Goal: Task Accomplishment & Management: Complete application form

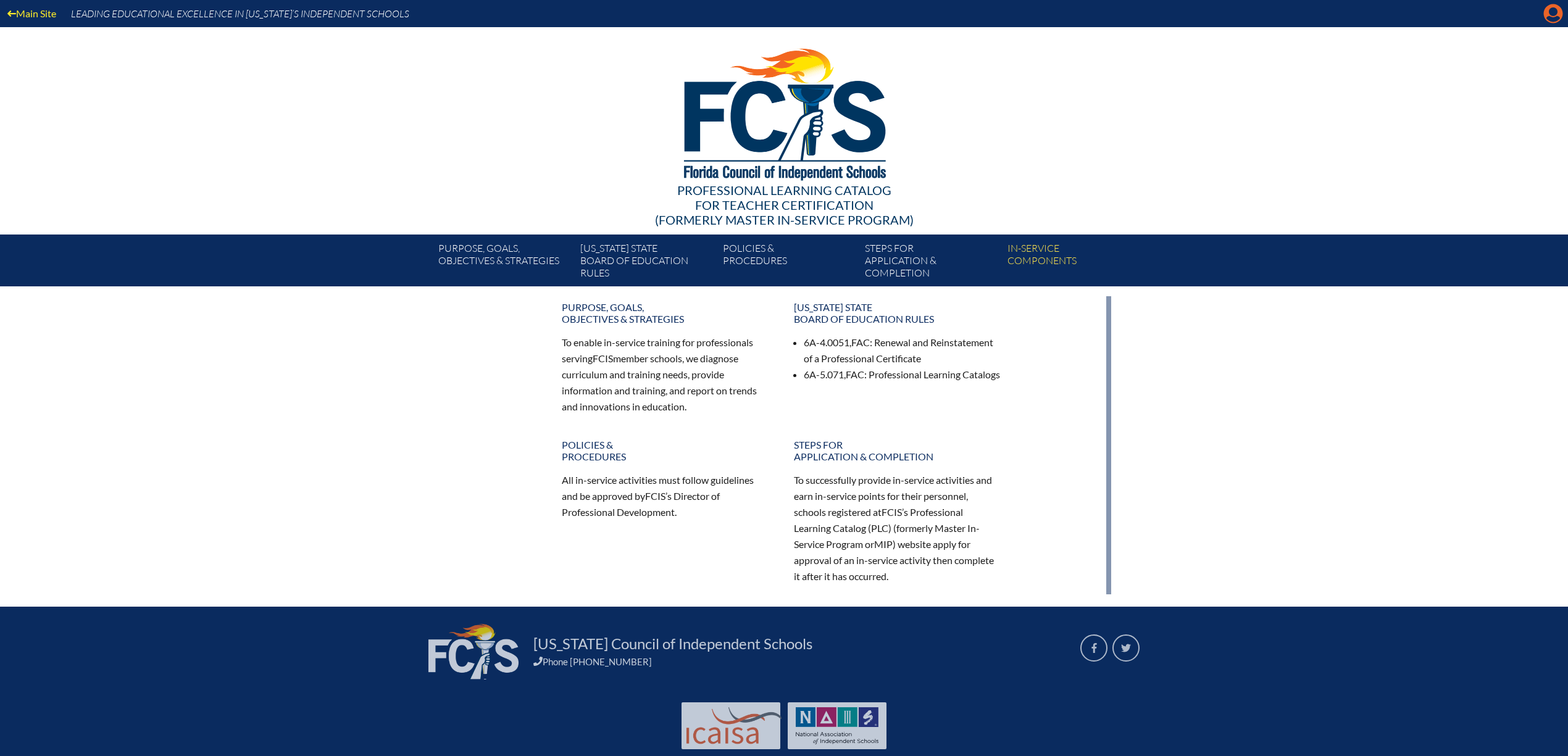
click at [1549, 11] on icon "Manage account" at bounding box center [1553, 13] width 20 height 20
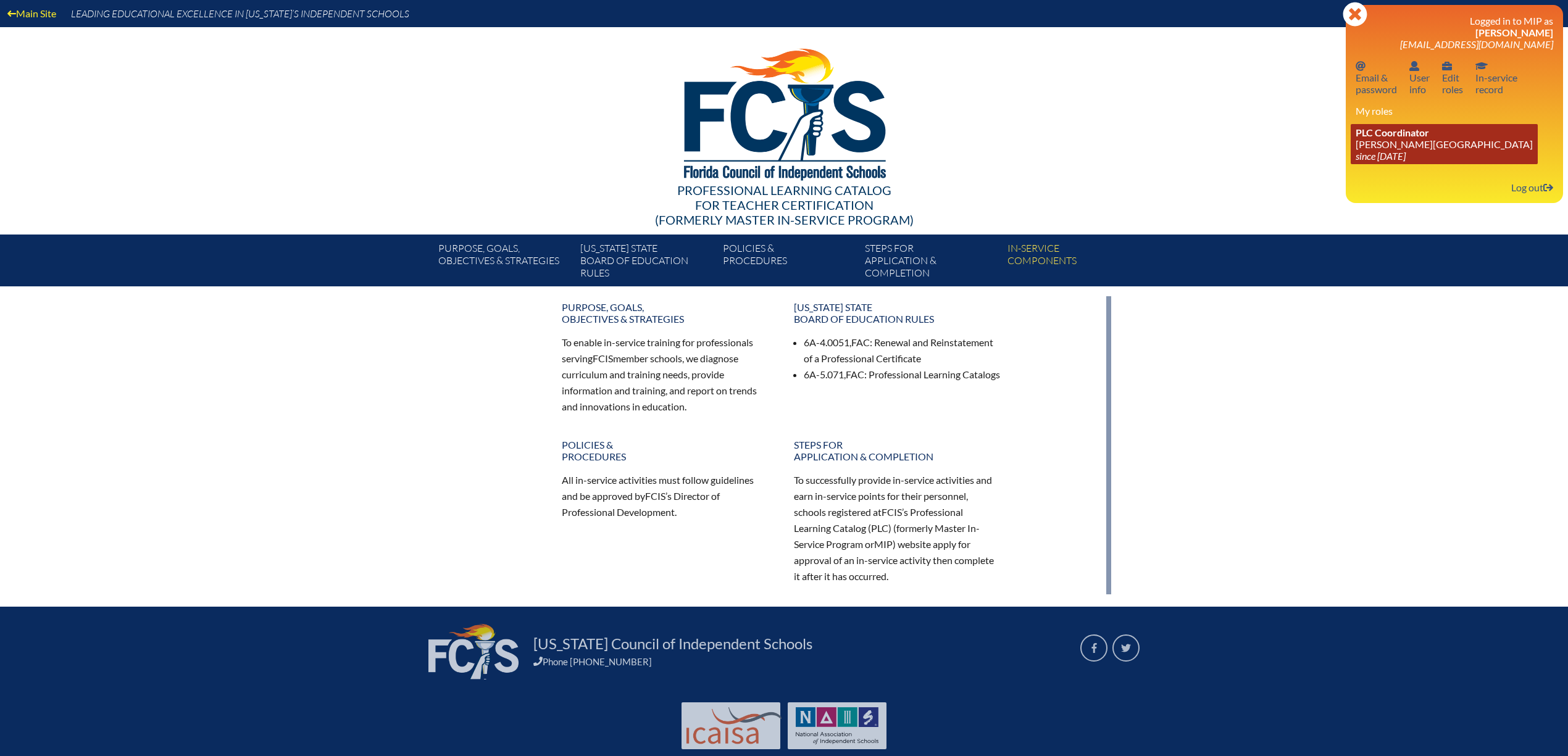
click at [1397, 152] on link "PLC Coordinator Palmer Trinity School since 2022 Jun 21" at bounding box center [1444, 144] width 187 height 40
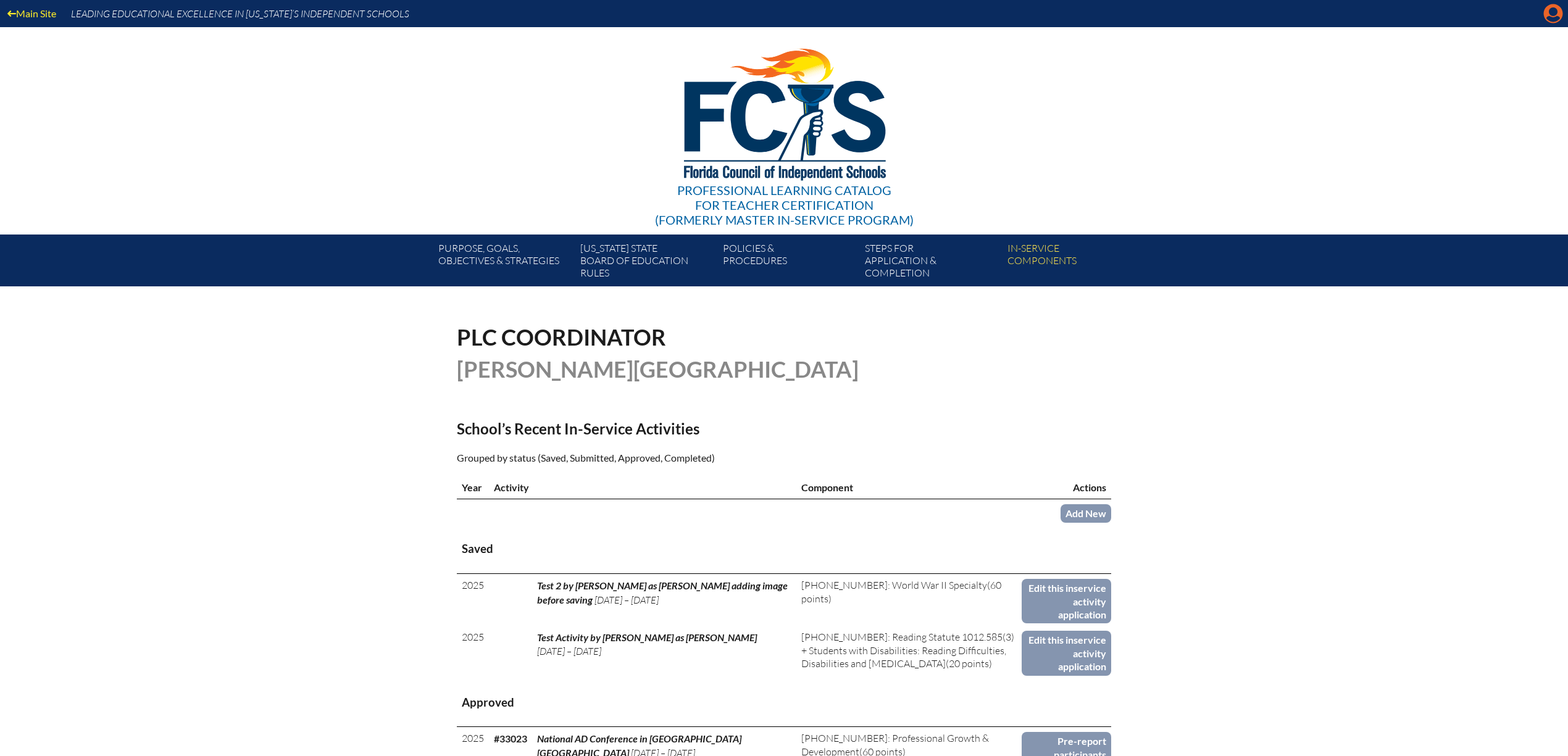
click at [1549, 14] on icon at bounding box center [1553, 13] width 19 height 19
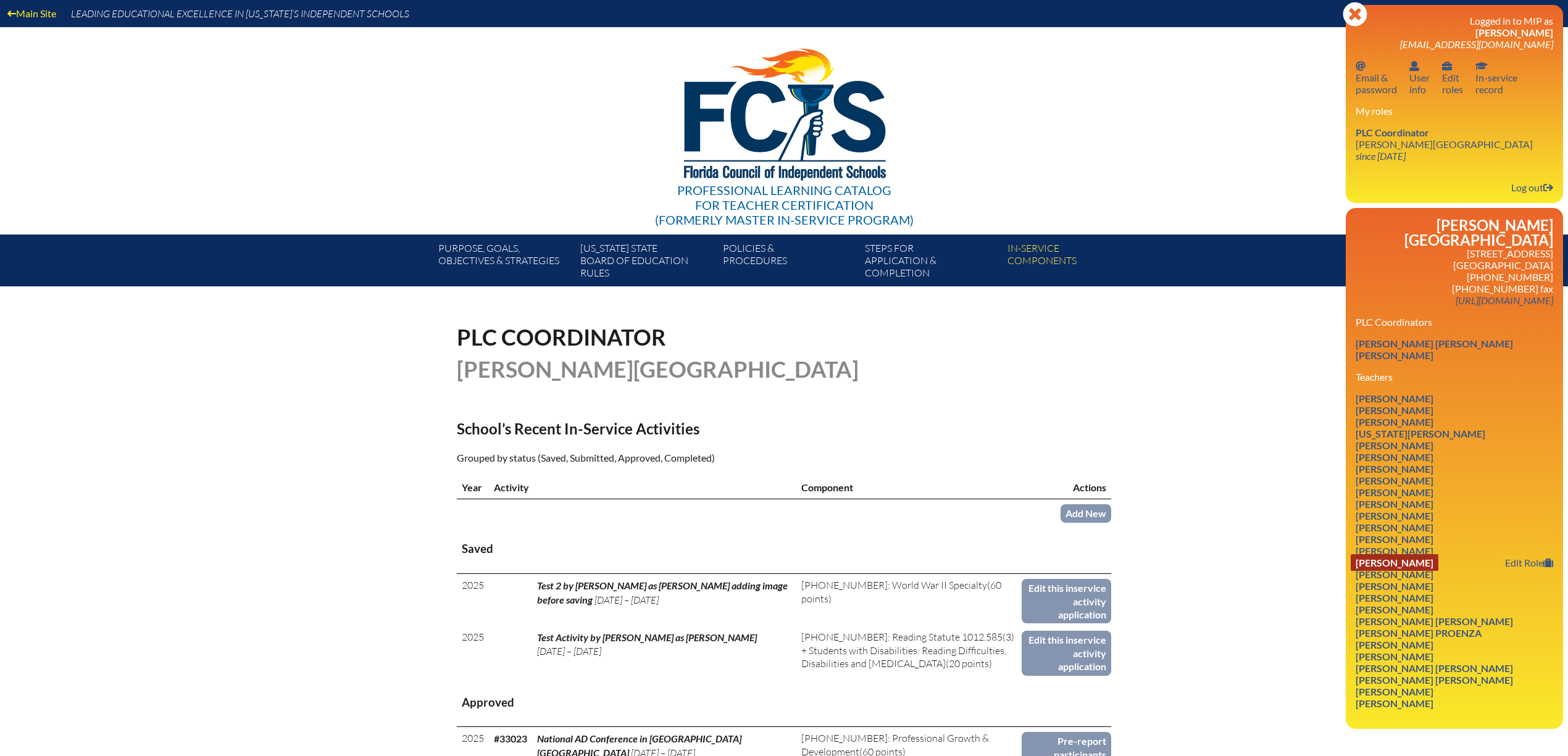
click at [1426, 570] on link "Laura M. Kujawa" at bounding box center [1394, 563] width 87 height 17
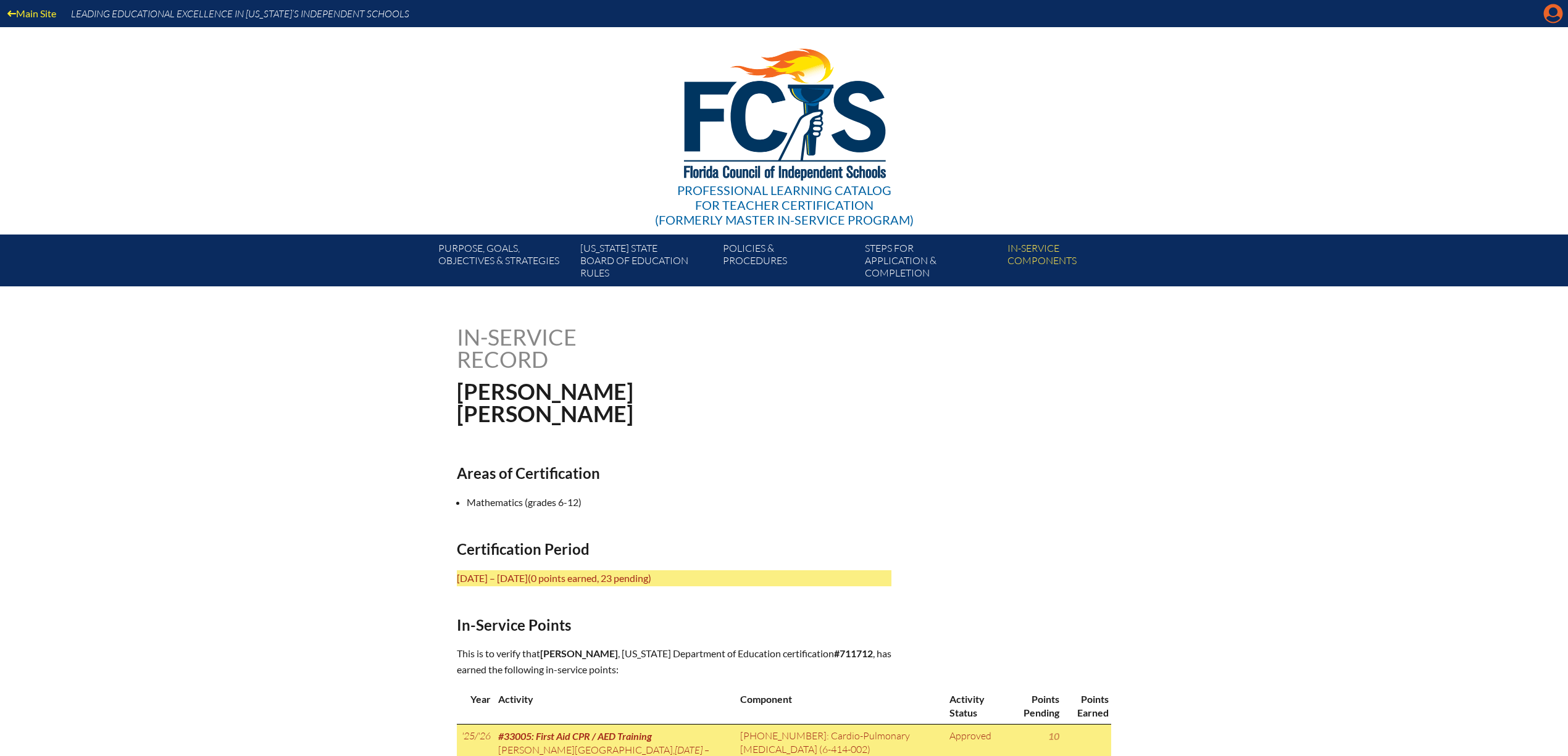
click at [1554, 17] on icon "Manage account" at bounding box center [1553, 13] width 20 height 20
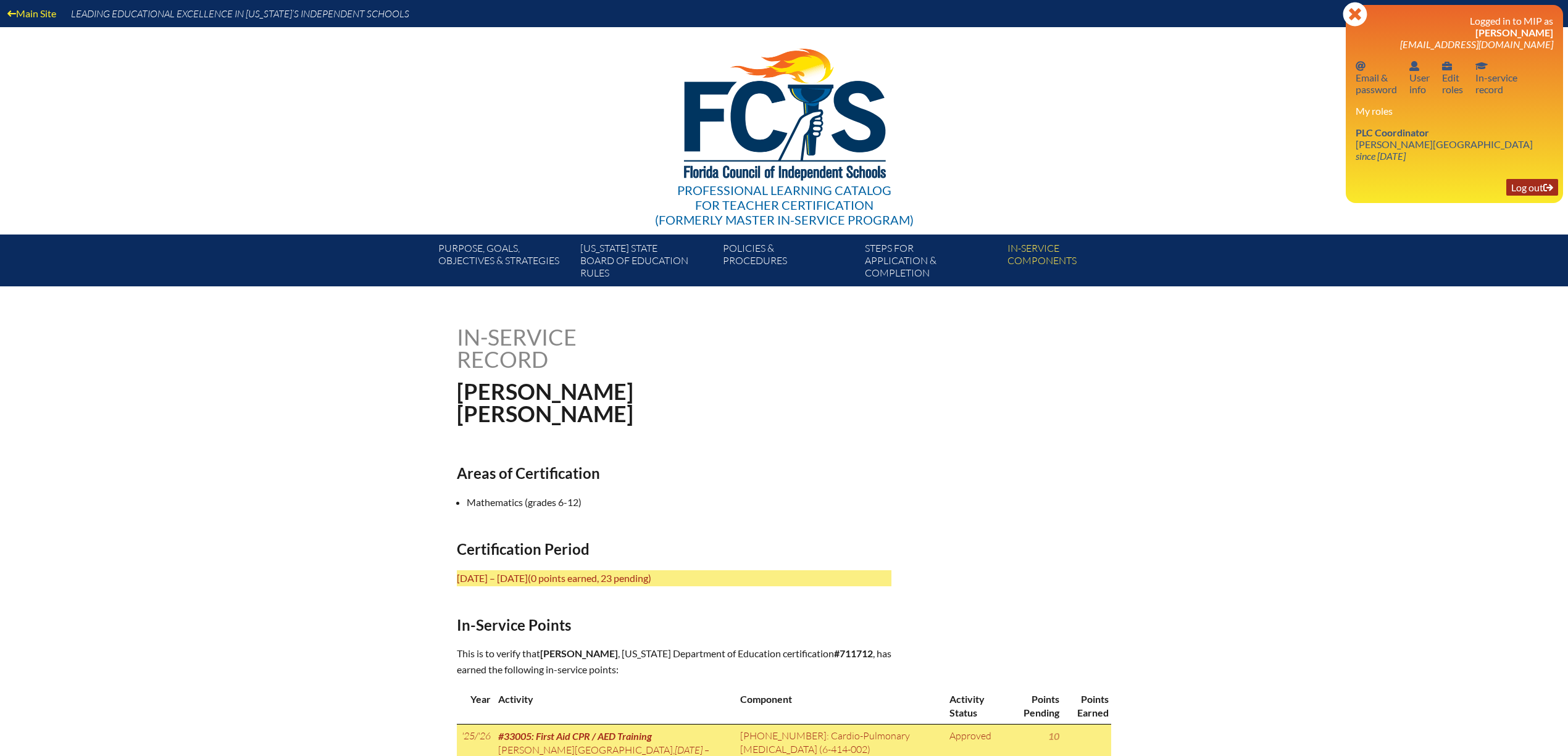
click at [1537, 195] on link "Log out Log out" at bounding box center [1532, 187] width 52 height 17
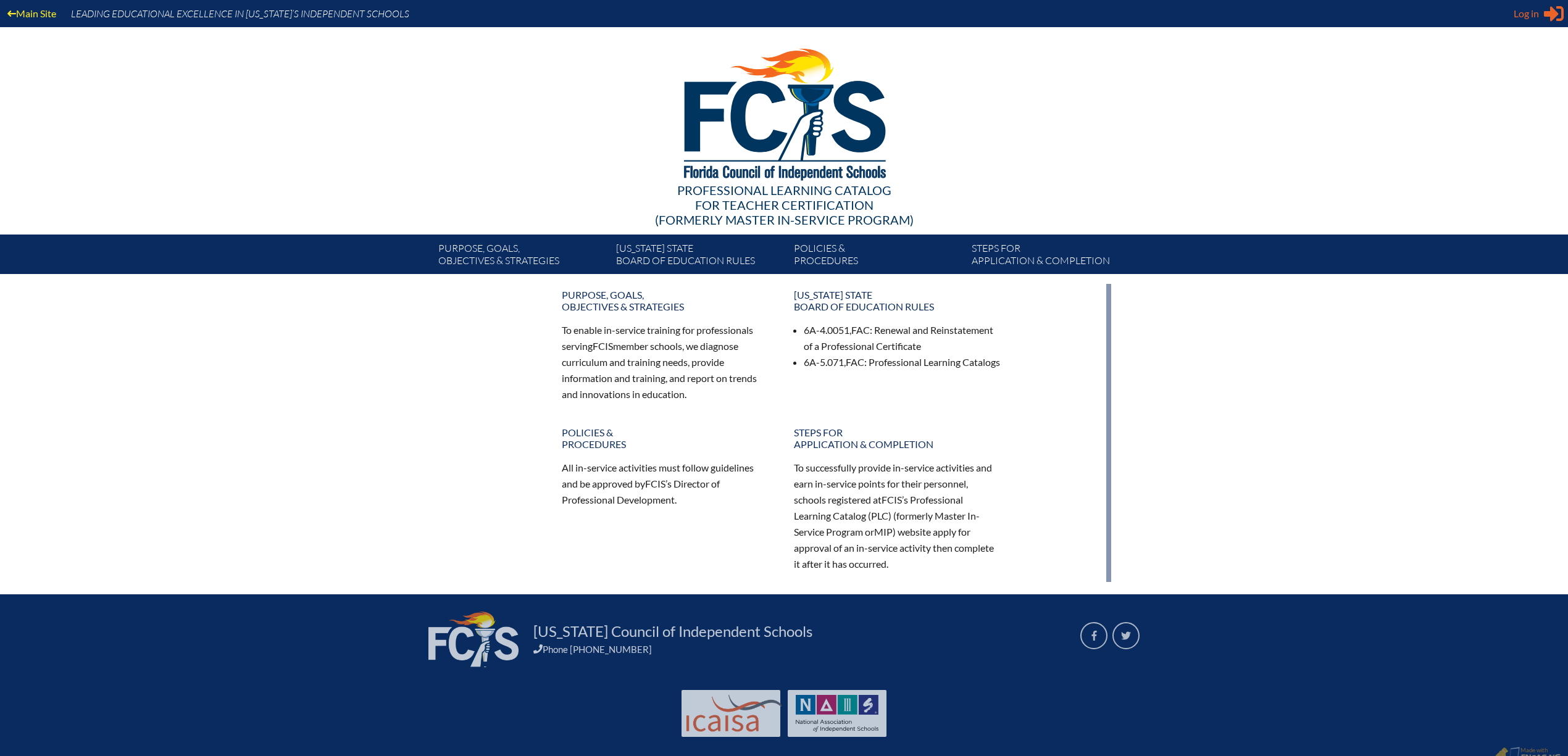
click at [1533, 13] on span "Log in" at bounding box center [1526, 13] width 25 height 14
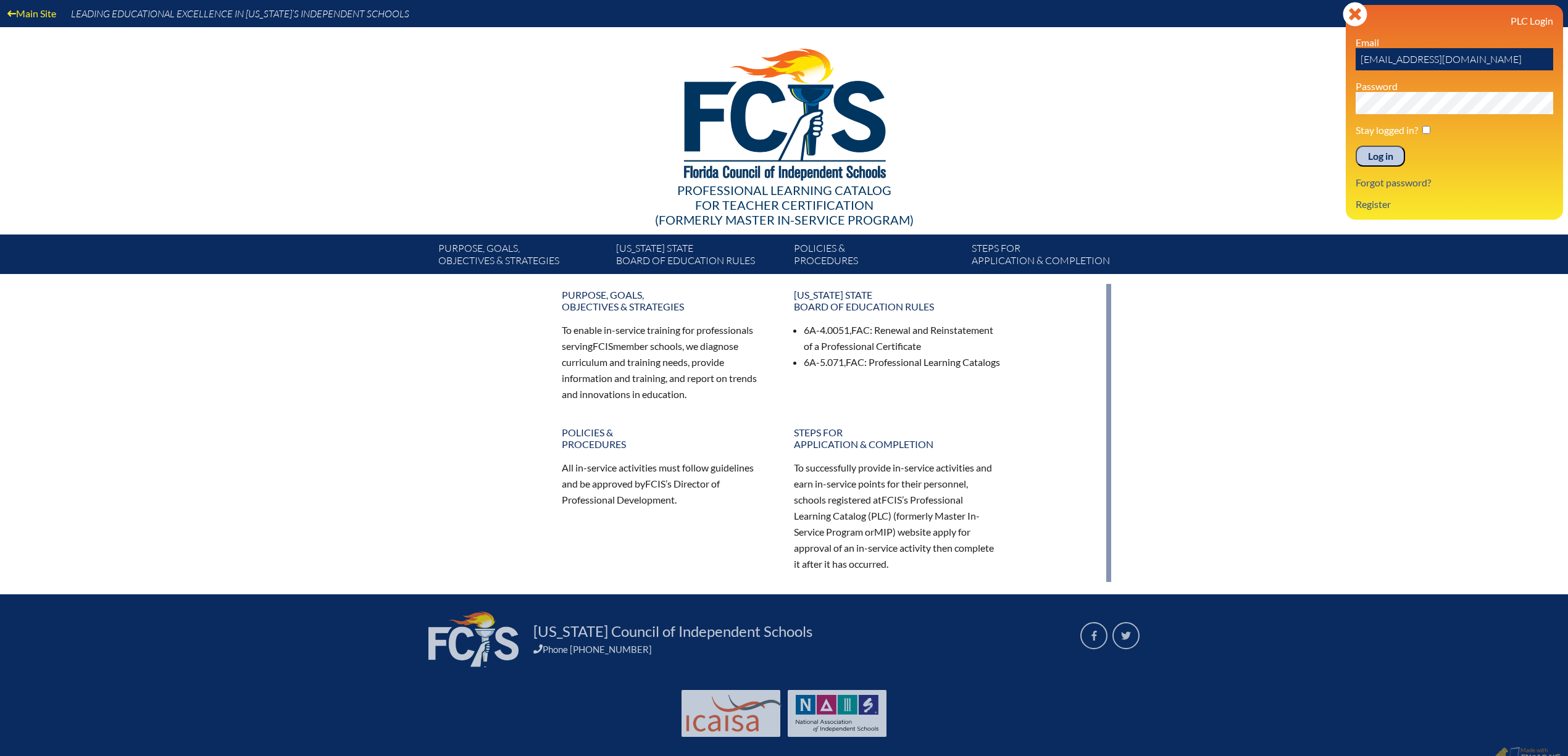
drag, startPoint x: 1528, startPoint y: 59, endPoint x: 1334, endPoint y: 59, distance: 194.0
click at [1334, 59] on div "Main Site Leading Educational Excellence in Florida’s Independent Schools Profe…" at bounding box center [784, 137] width 1568 height 274
type input "fcismember"
click at [1304, 111] on div "Main Site Leading Educational Excellence in Florida’s Independent Schools Profe…" at bounding box center [784, 137] width 1568 height 274
click at [1380, 212] on link "Register" at bounding box center [1373, 204] width 45 height 17
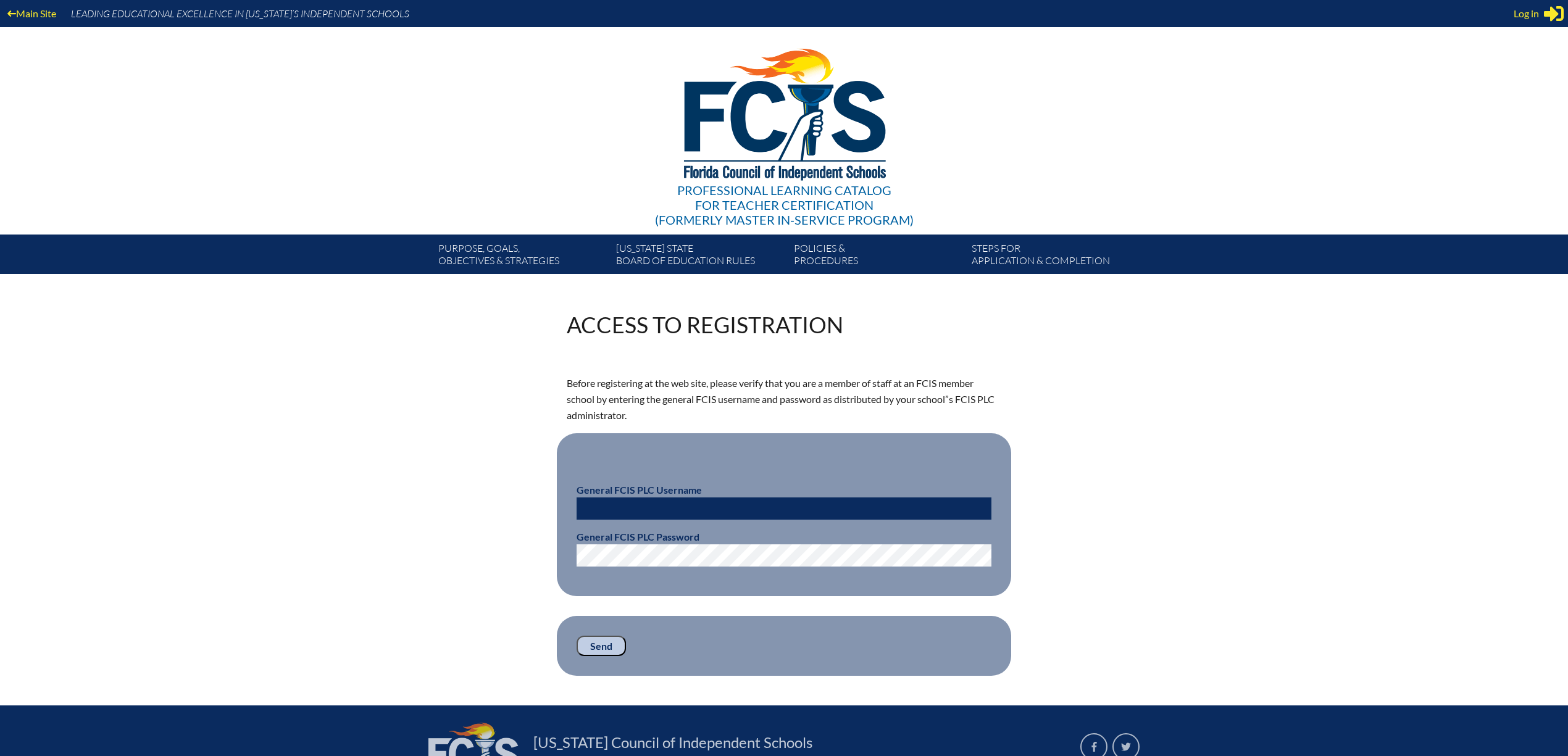
type input "[EMAIL_ADDRESS][DOMAIN_NAME]"
drag, startPoint x: 699, startPoint y: 507, endPoint x: 480, endPoint y: 520, distance: 219.4
click at [486, 520] on div "Access to Registration Before registering at the web site, please verify that y…" at bounding box center [784, 494] width 694 height 362
type input "fcismember"
click at [519, 550] on div "Access to Registration Before registering at the web site, please verify that y…" at bounding box center [784, 494] width 694 height 362
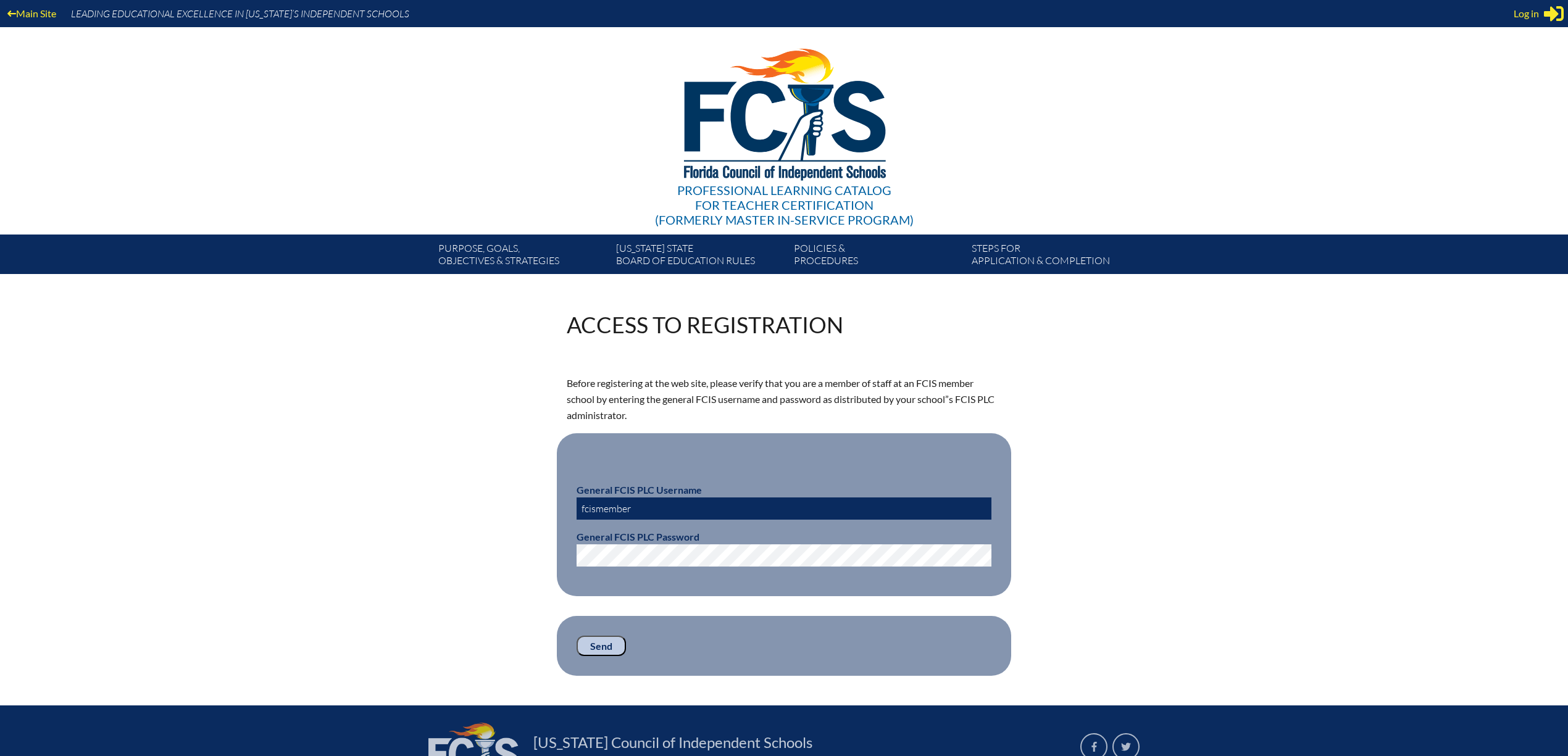
click at [602, 641] on input "Send" at bounding box center [601, 645] width 49 height 21
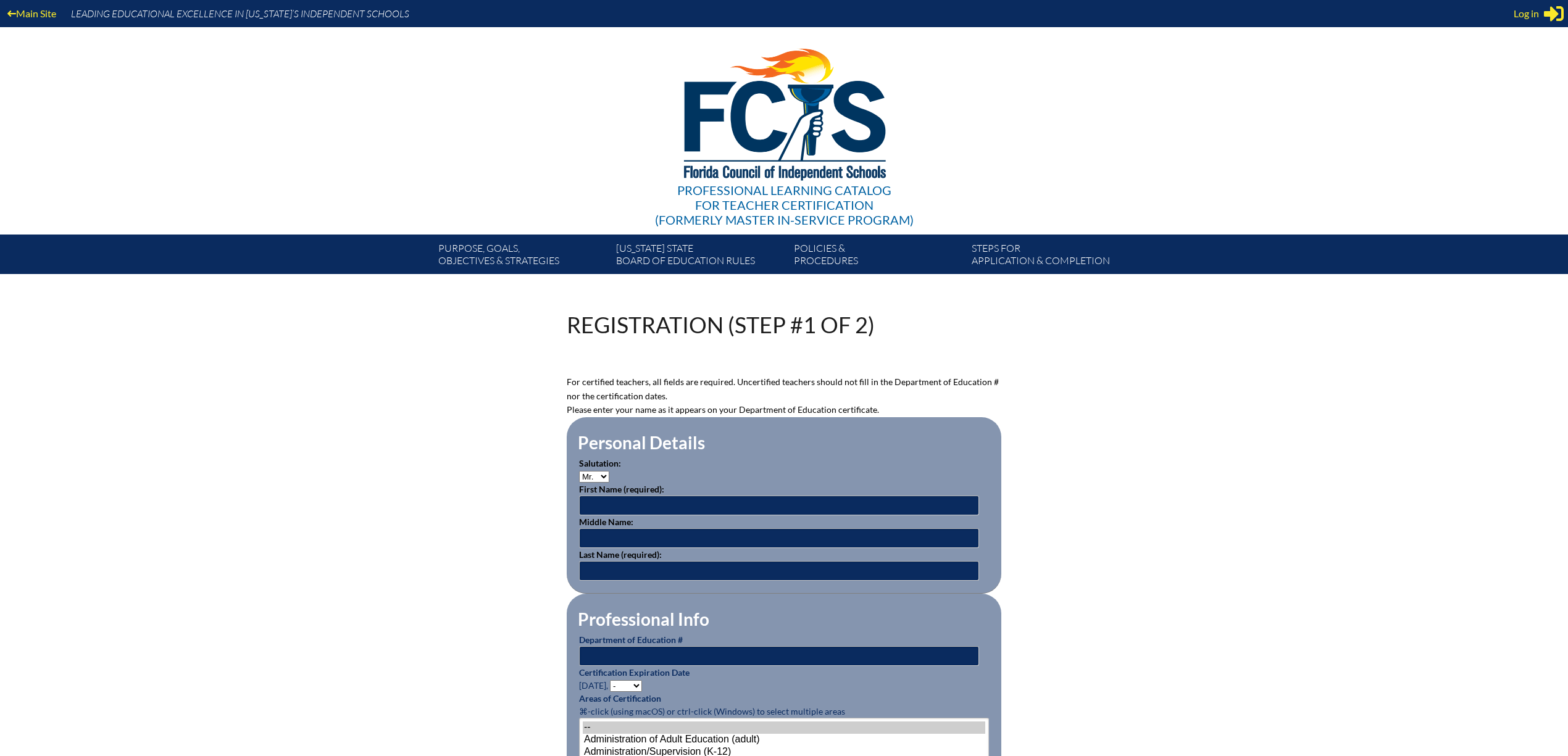
type input "[EMAIL_ADDRESS][DOMAIN_NAME]"
click at [628, 502] on input "text" at bounding box center [779, 505] width 400 height 20
type input "[PERSON_NAME]"
drag, startPoint x: 695, startPoint y: 543, endPoint x: 533, endPoint y: 537, distance: 162.1
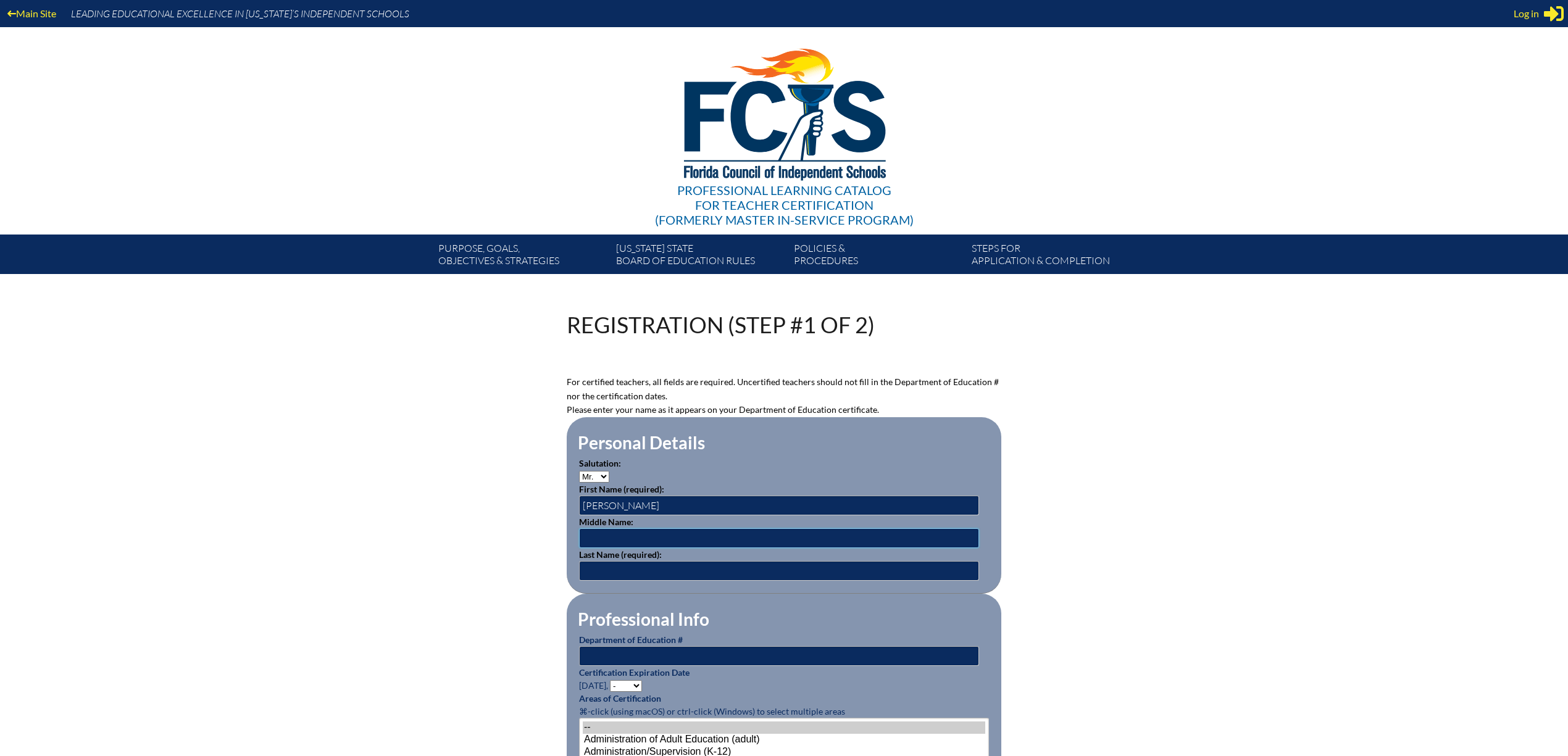
drag, startPoint x: 593, startPoint y: 537, endPoint x: 886, endPoint y: 558, distance: 293.8
click at [887, 558] on fieldset "Personal Details Salutation: Mr. Mrs. Ms. Dr. Rev. First Name (required): [PERS…" at bounding box center [783, 505] width 434 height 176
click at [615, 570] on input "text" at bounding box center [779, 571] width 400 height 20
type input "[PERSON_NAME]"
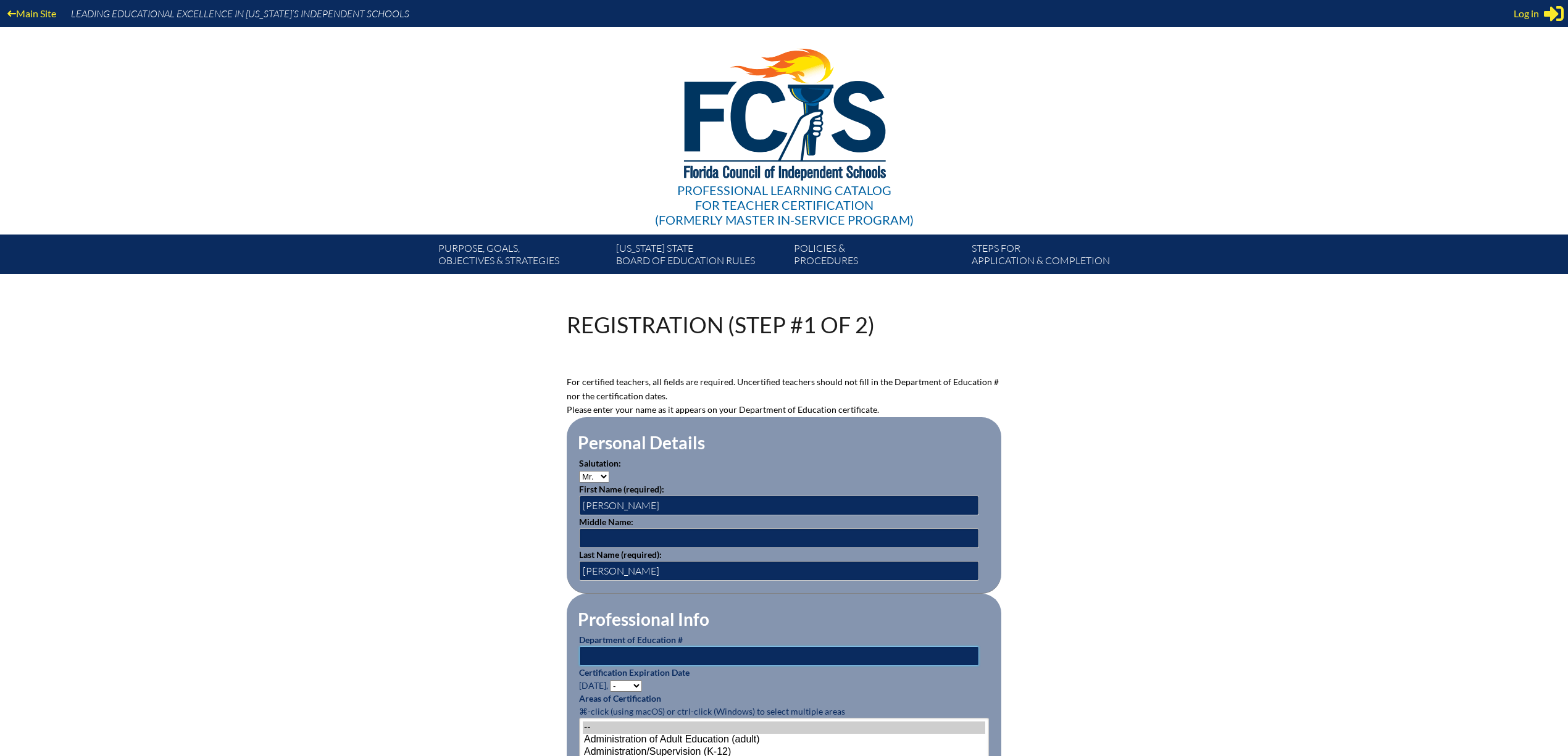
click at [726, 662] on input "text" at bounding box center [779, 656] width 400 height 20
paste input "1020630"
type input "1020630"
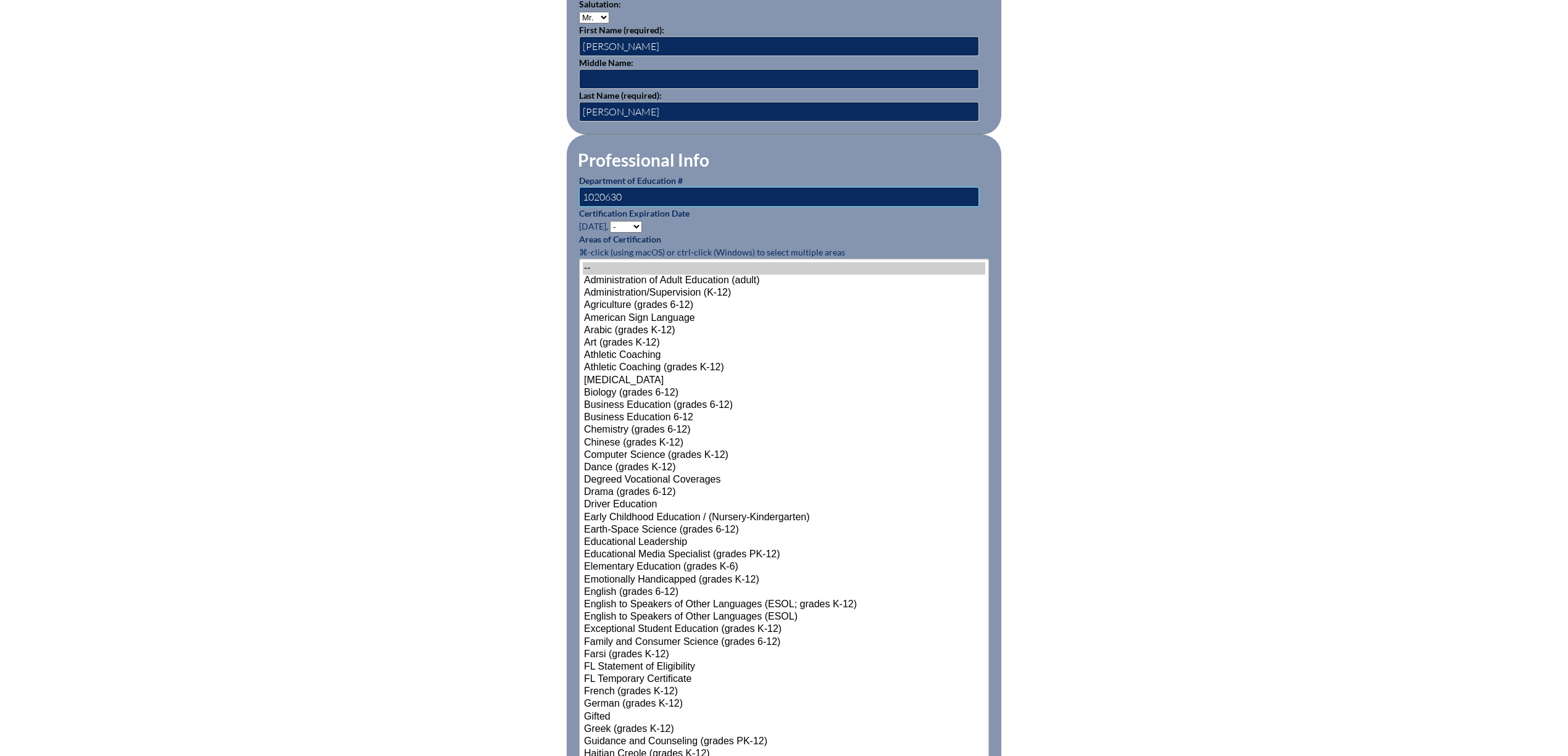
scroll to position [490, 0]
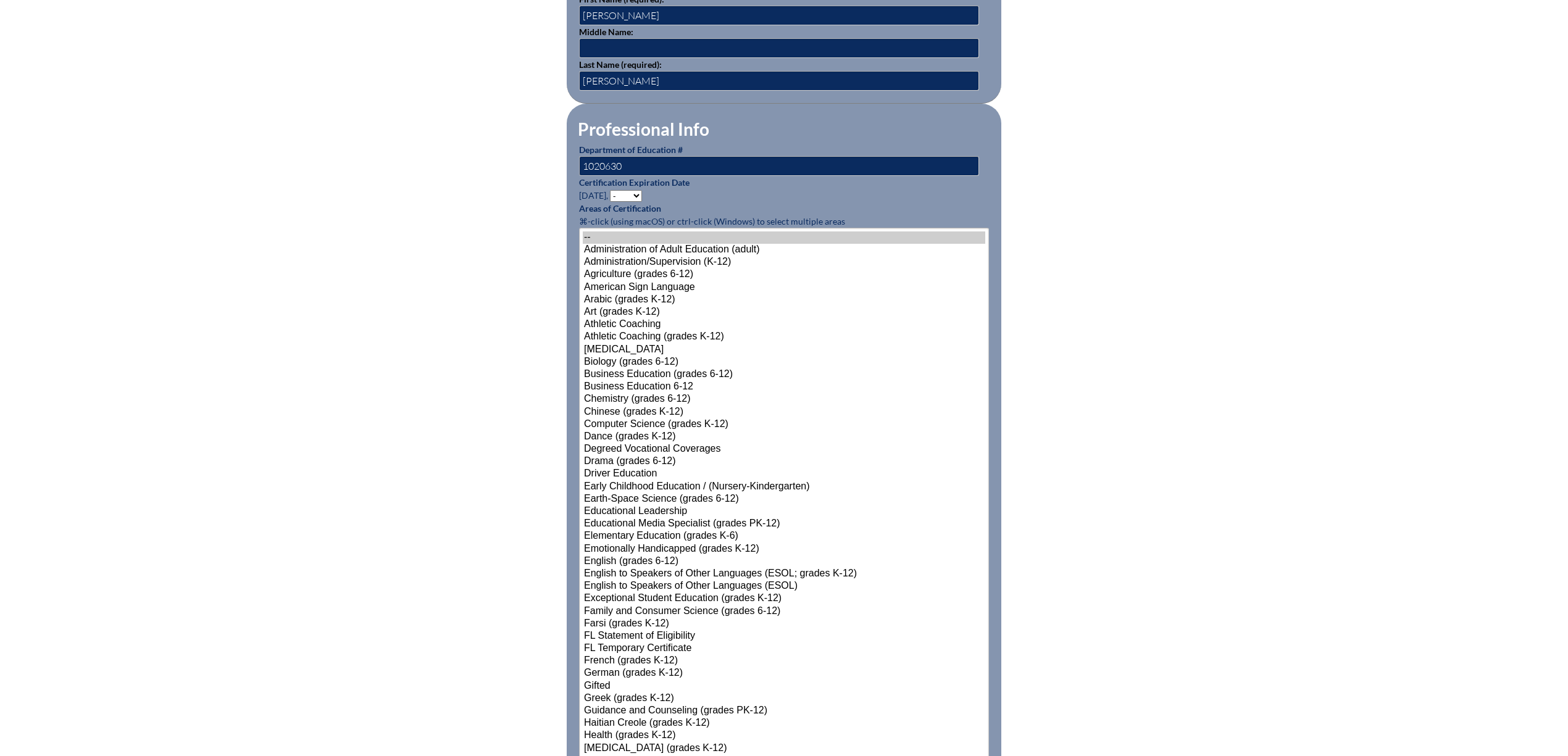
click at [635, 196] on select "- 2031 2030 2029 2028 2027 2026 2025 2024 2023 2022 2021 2020 2019 2018 2017 20…" at bounding box center [626, 195] width 32 height 12
select select "2027"
click at [611, 191] on select "- 2031 2030 2029 2028 2027 2026 2025 2024 2023 2022 2021 2020 2019 2018 2017 20…" at bounding box center [626, 195] width 32 height 12
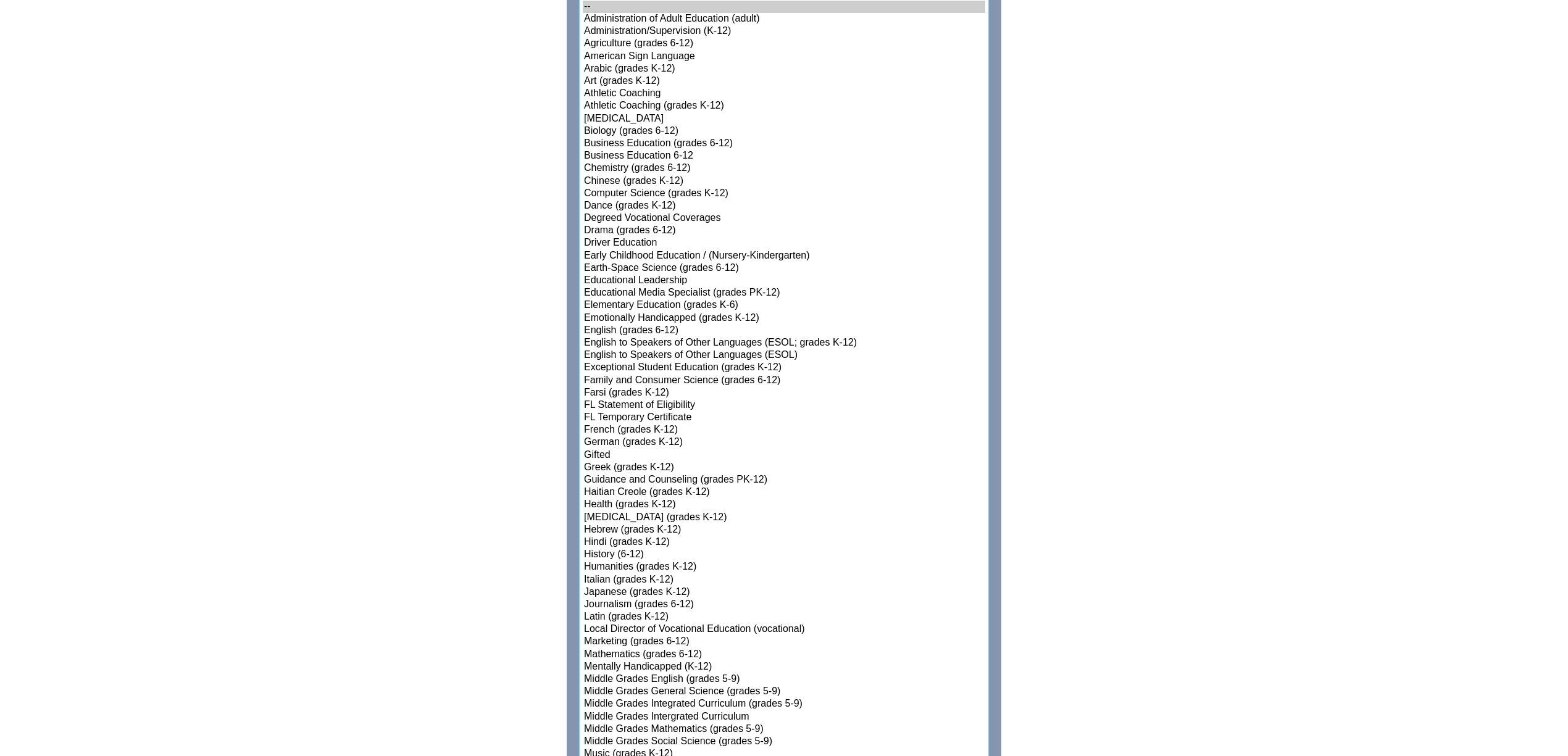
click at [779, 625] on select"]"] "-- Administration of Adult Education (adult) Administration/Supervision (K-12) …" at bounding box center [784, 518] width 410 height 1042
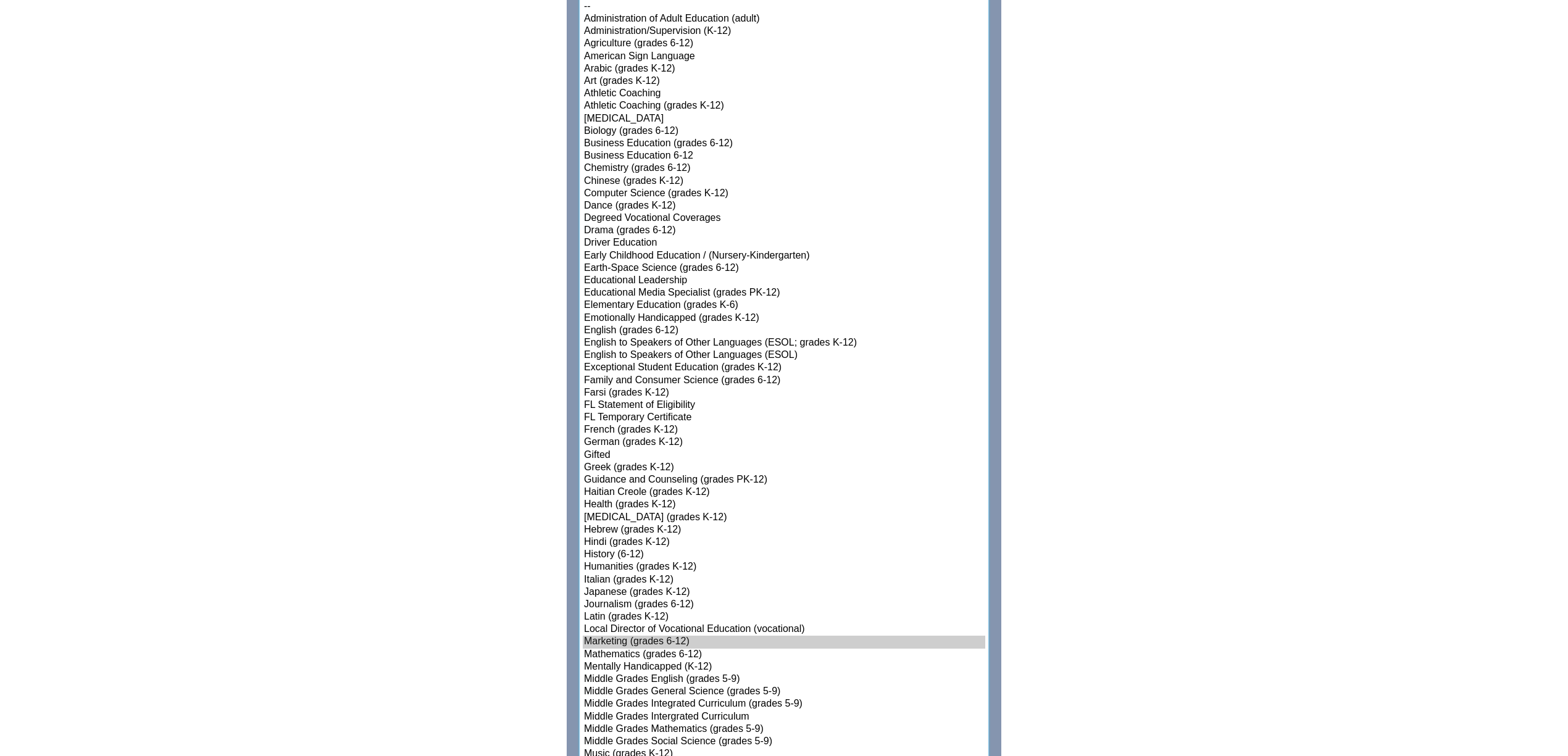
select select"]"] "15142"
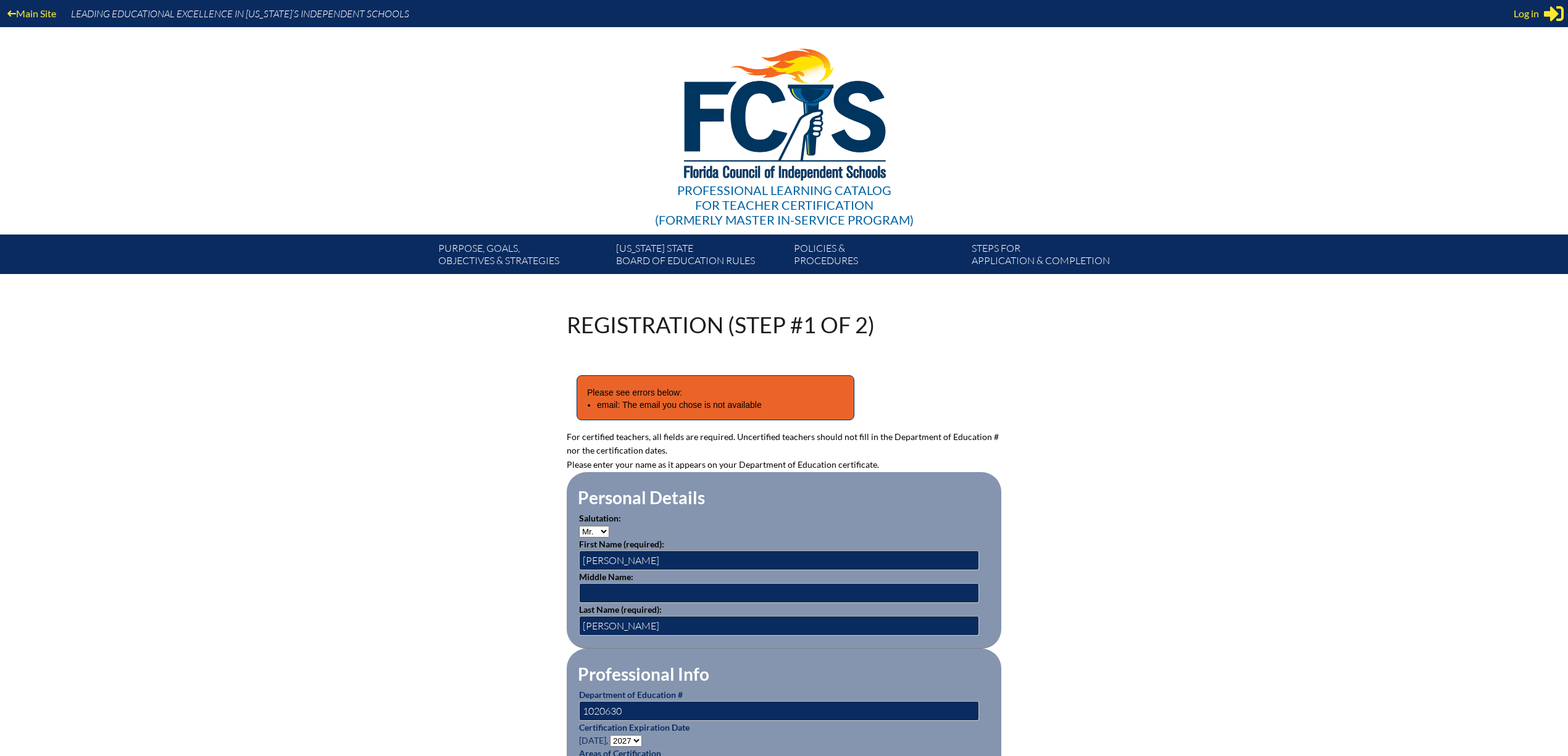
type input "[EMAIL_ADDRESS][DOMAIN_NAME]"
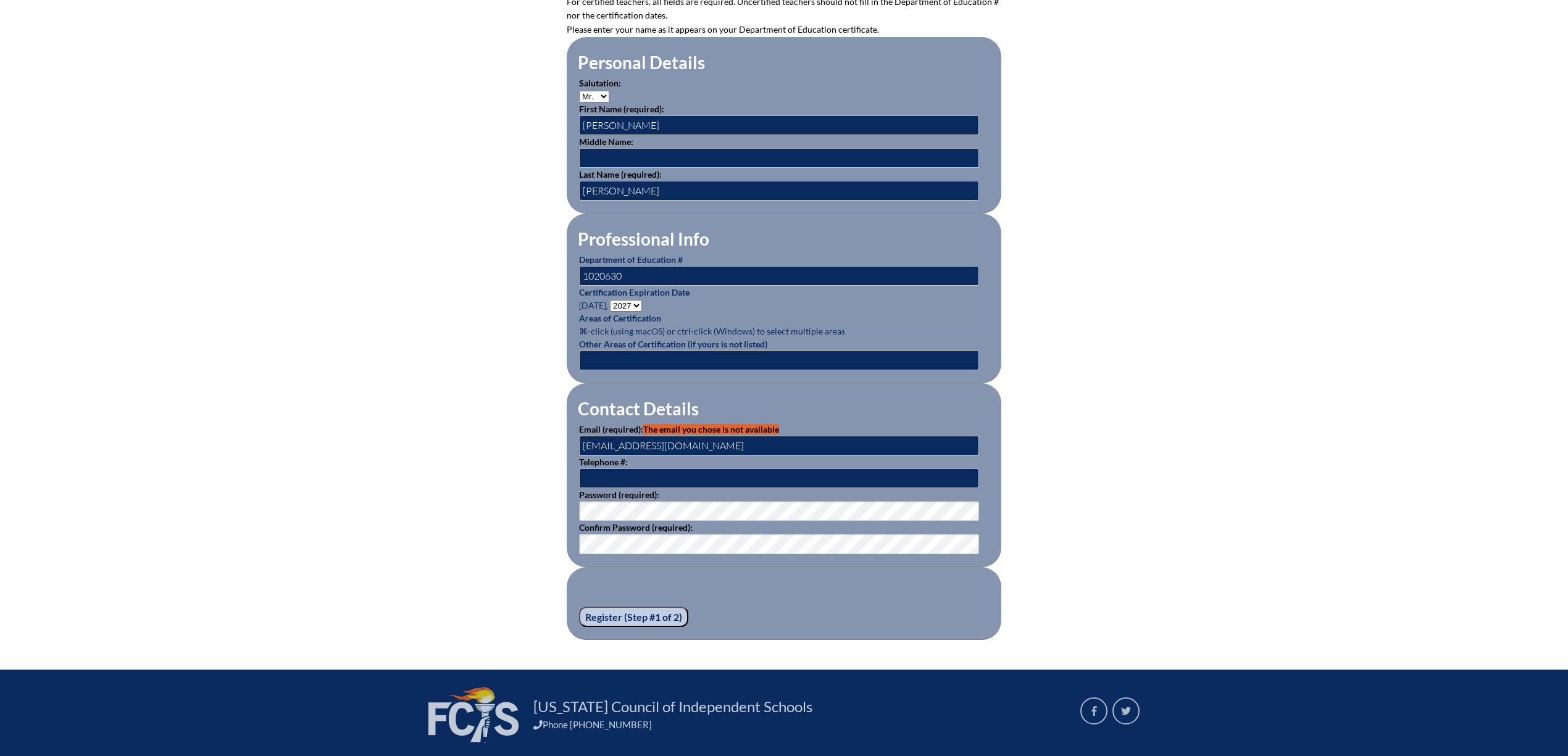
scroll to position [533, 0]
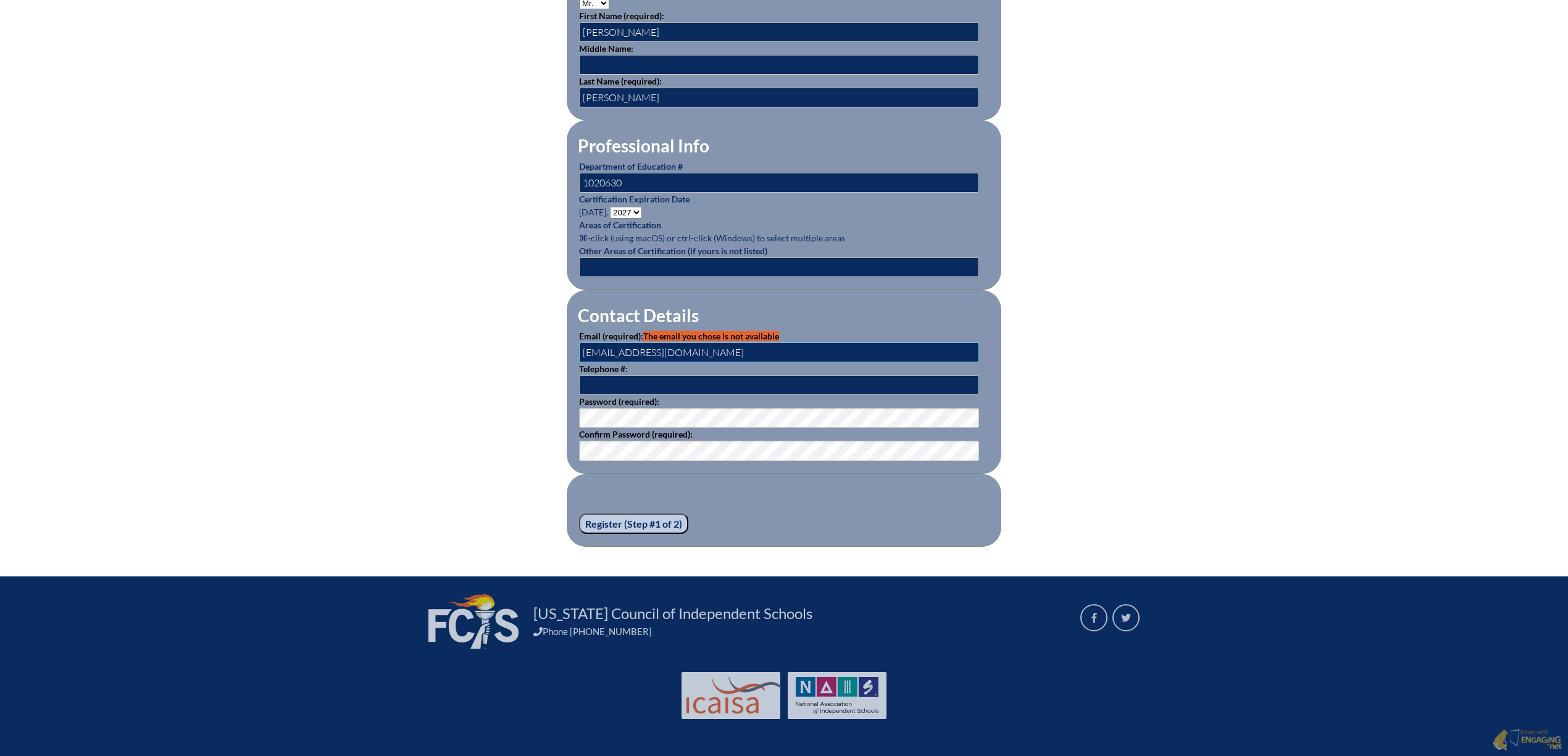
drag, startPoint x: 710, startPoint y: 347, endPoint x: 559, endPoint y: 351, distance: 151.1
click at [562, 351] on div "Registration (Step #1 of 2) Please see errors below: email: The email you chose…" at bounding box center [784, 165] width 694 height 761
type input "jdevera@palmertrinity..org"
click at [694, 375] on input "text" at bounding box center [779, 385] width 400 height 20
type input "3059694233"
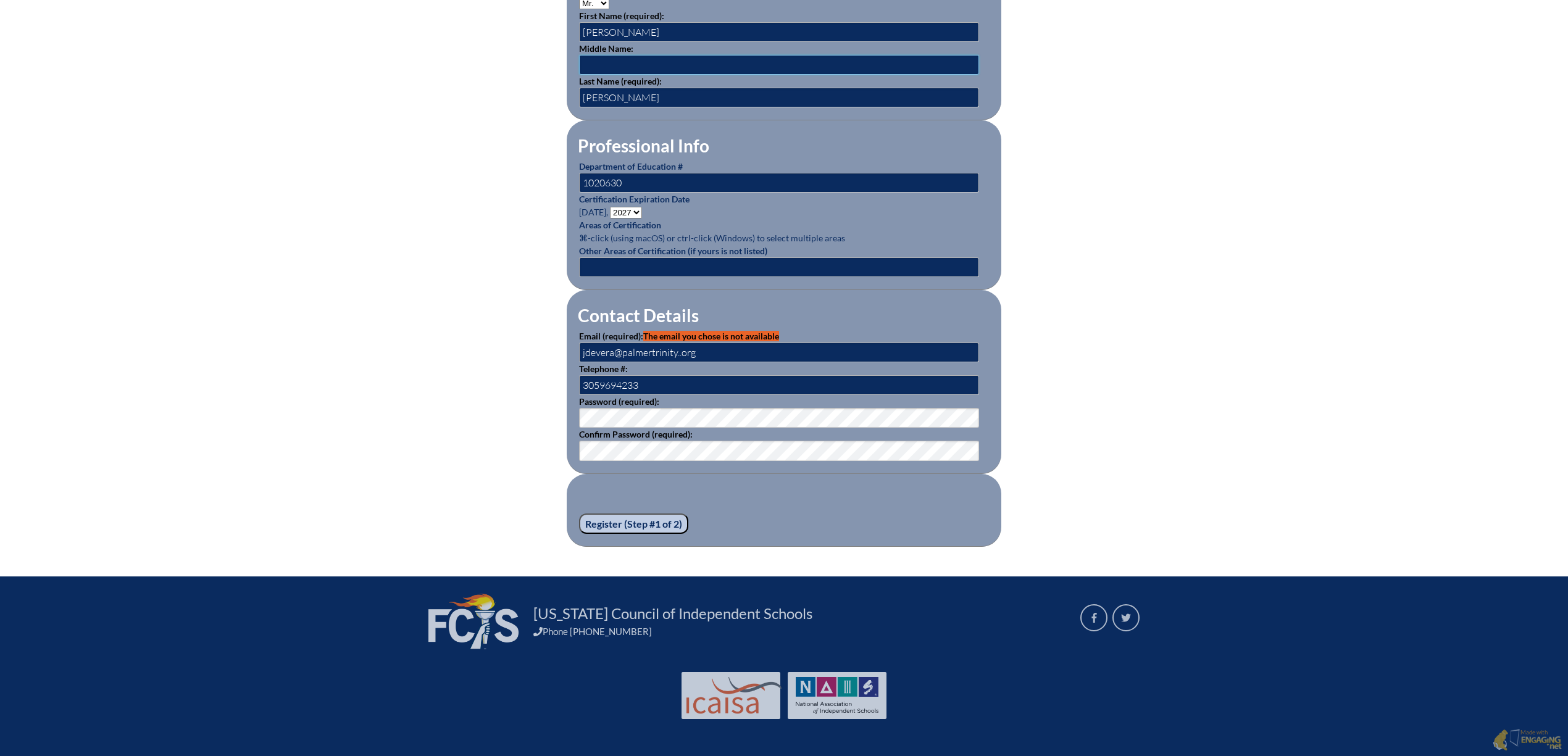
type input "Palumbo"
click at [560, 422] on div "Registration (Step #1 of 2) Please see errors below: email: The email you chose…" at bounding box center [784, 165] width 694 height 761
click at [489, 443] on div "Registration (Step #1 of 2) Please see errors below: email: The email you chose…" at bounding box center [784, 165] width 694 height 761
click at [613, 527] on input "Register (Step #1 of 2)" at bounding box center [634, 523] width 110 height 21
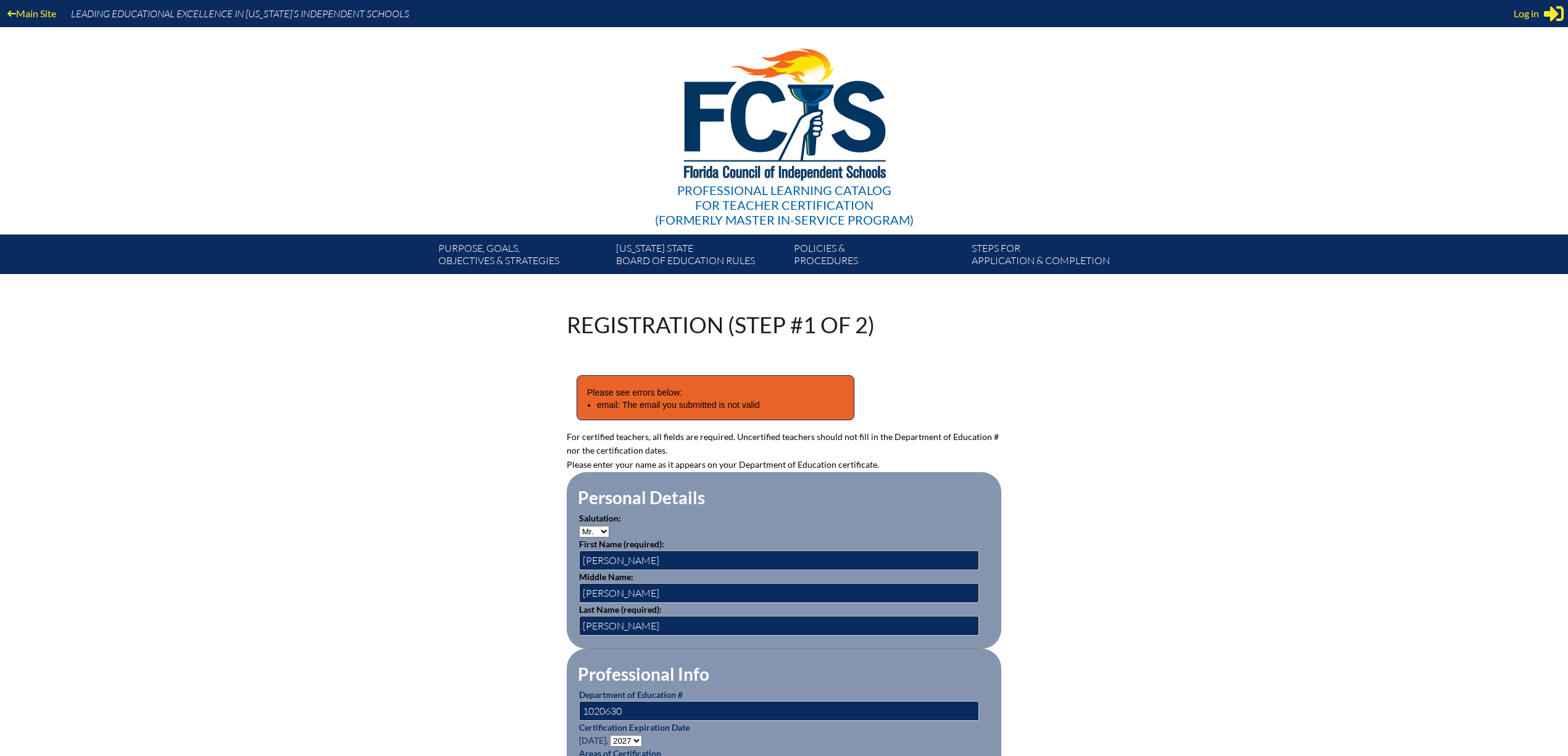
type input "[EMAIL_ADDRESS][DOMAIN_NAME]"
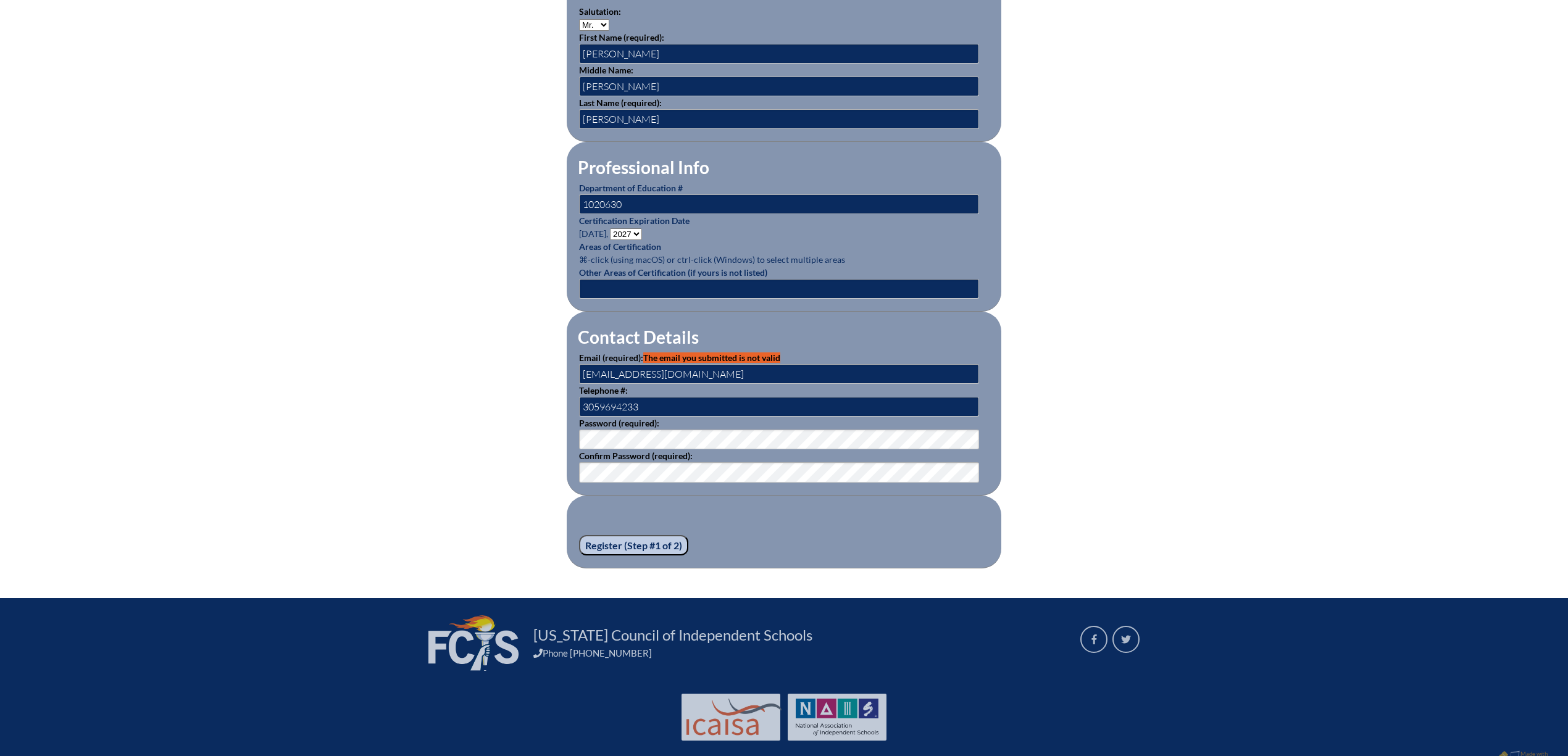
scroll to position [533, 0]
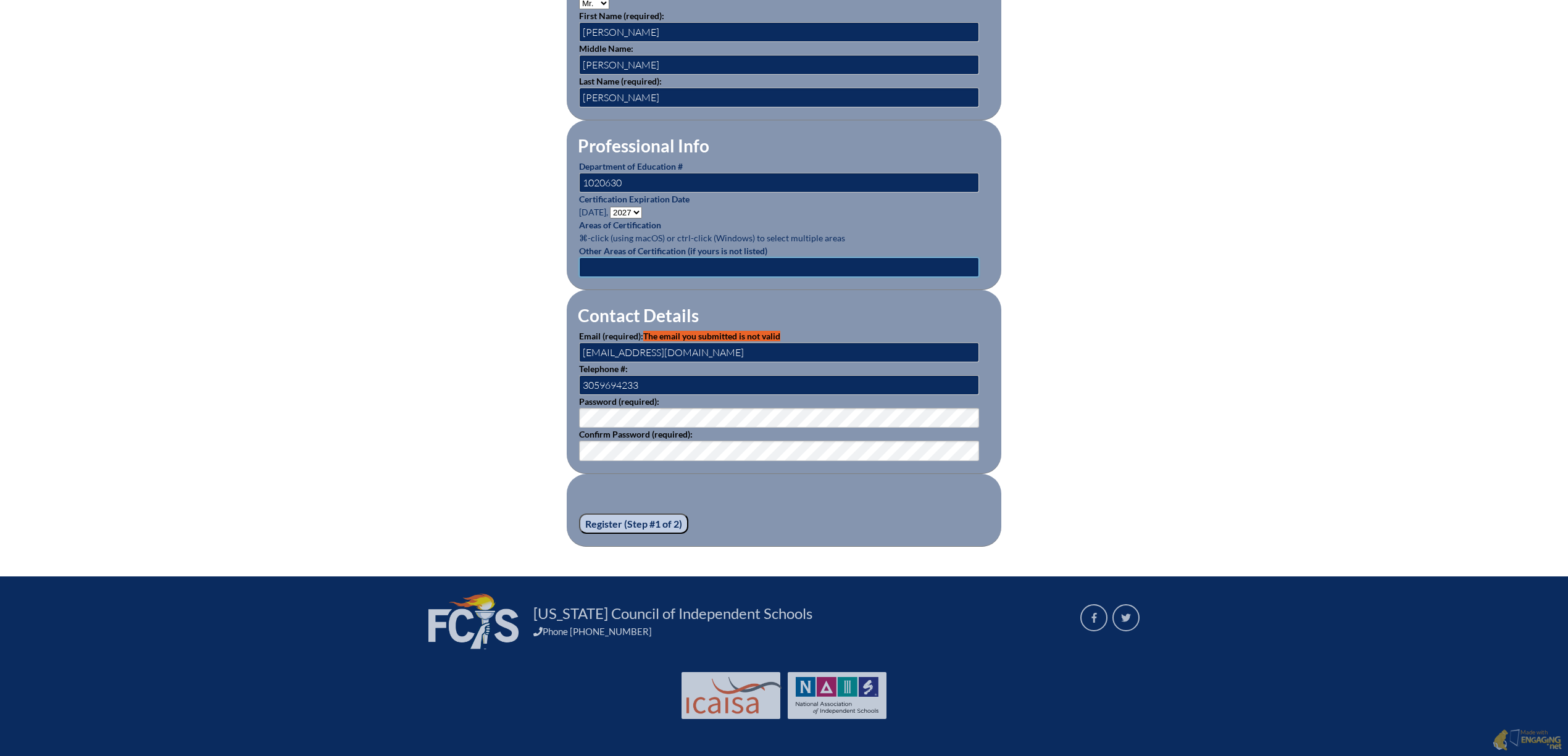
click at [708, 269] on input "text" at bounding box center [779, 267] width 400 height 20
drag, startPoint x: 663, startPoint y: 264, endPoint x: 1003, endPoint y: 271, distance: 340.1
click at [1003, 271] on div "Registration (Step #1 of 2) Please see errors below: email: The email you submi…" at bounding box center [784, 165] width 694 height 761
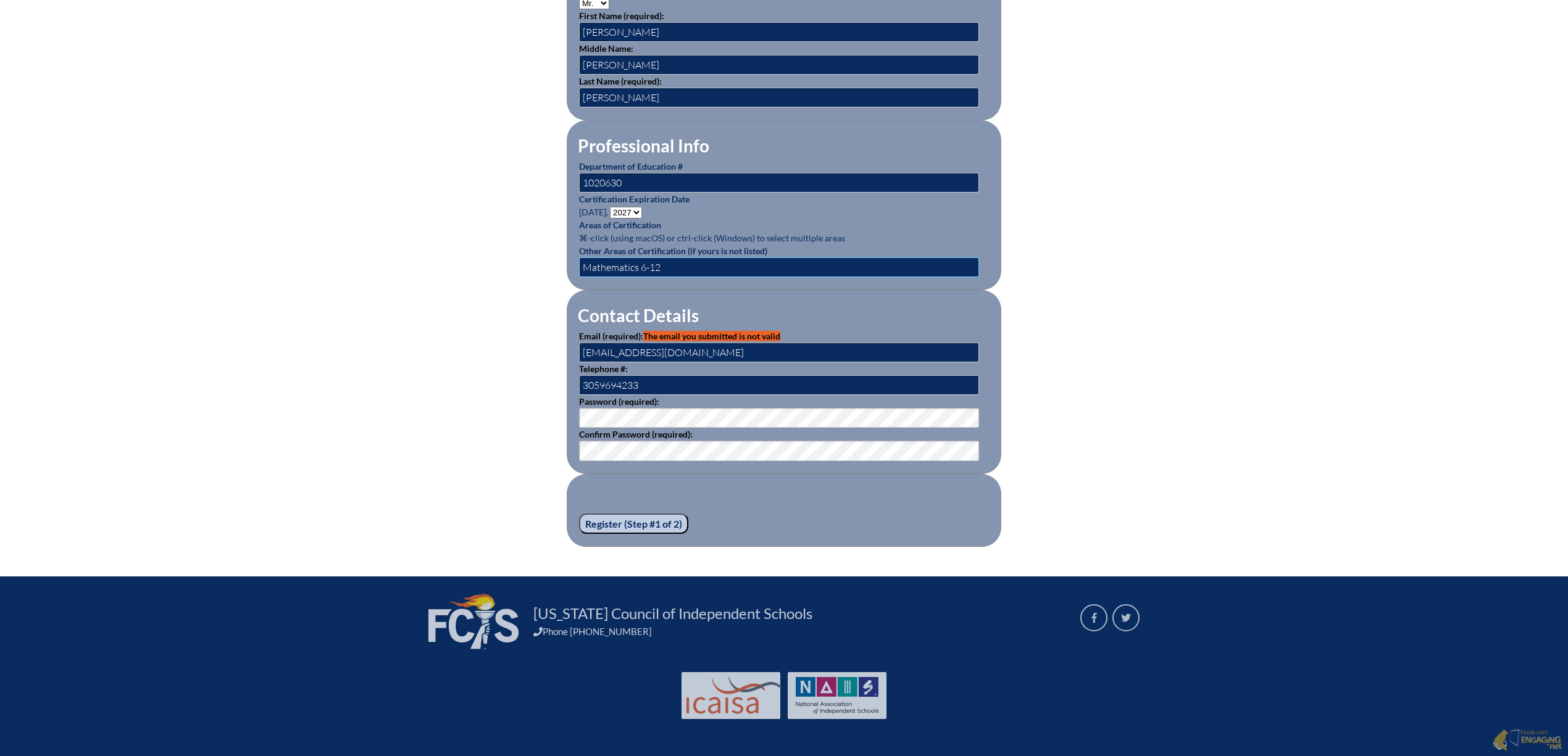
type input "Mathematics 6-12"
click at [579, 513] on input "Register (Step #1 of 2)" at bounding box center [634, 523] width 110 height 21
